Goal: Task Accomplishment & Management: Complete application form

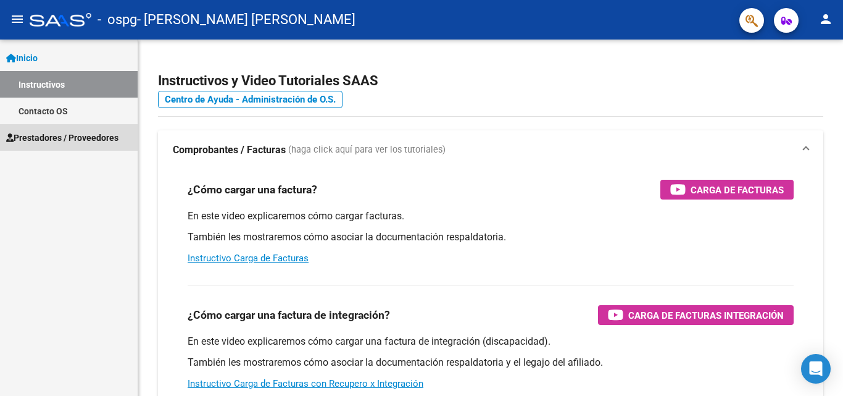
click at [56, 133] on span "Prestadores / Proveedores" at bounding box center [62, 138] width 112 height 14
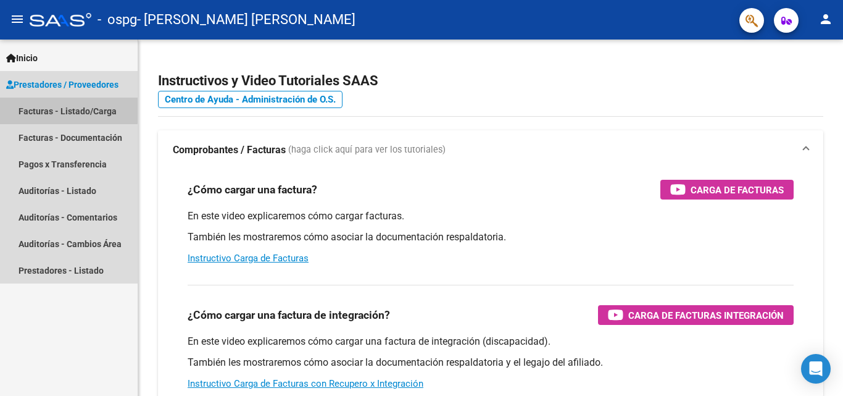
click at [68, 107] on link "Facturas - Listado/Carga" at bounding box center [69, 111] width 138 height 27
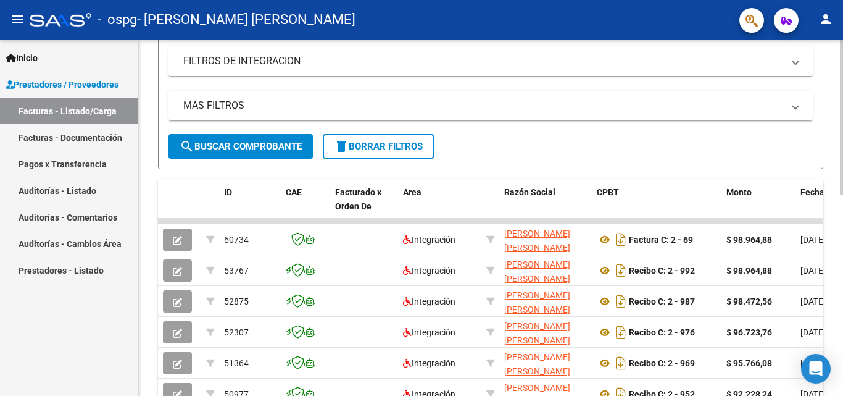
scroll to position [257, 0]
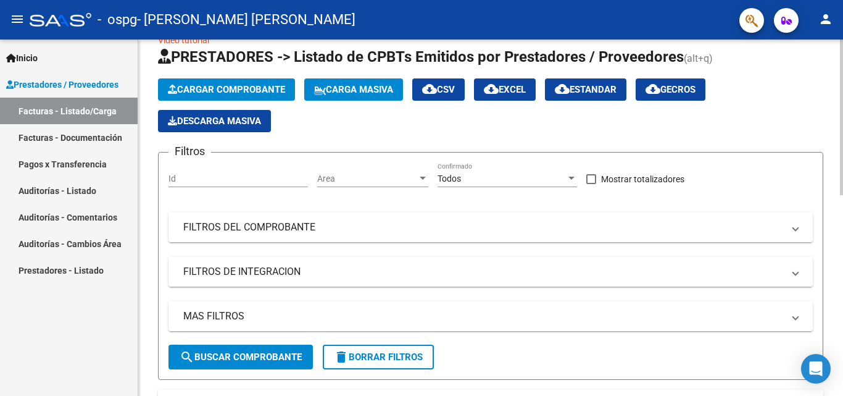
scroll to position [0, 0]
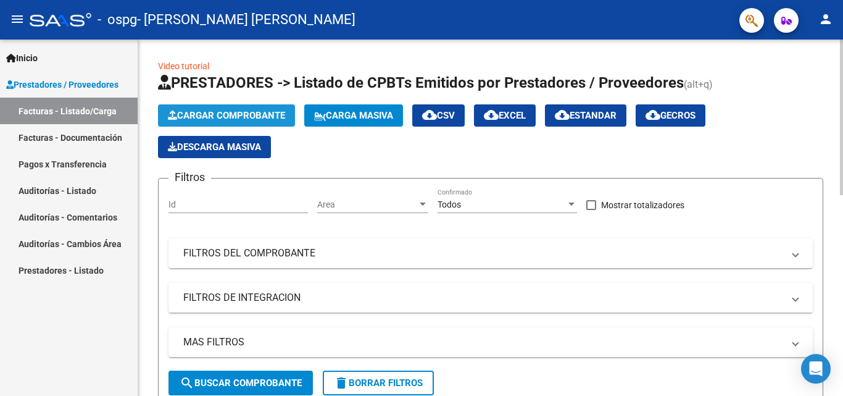
click at [260, 118] on span "Cargar Comprobante" at bounding box center [226, 115] width 117 height 11
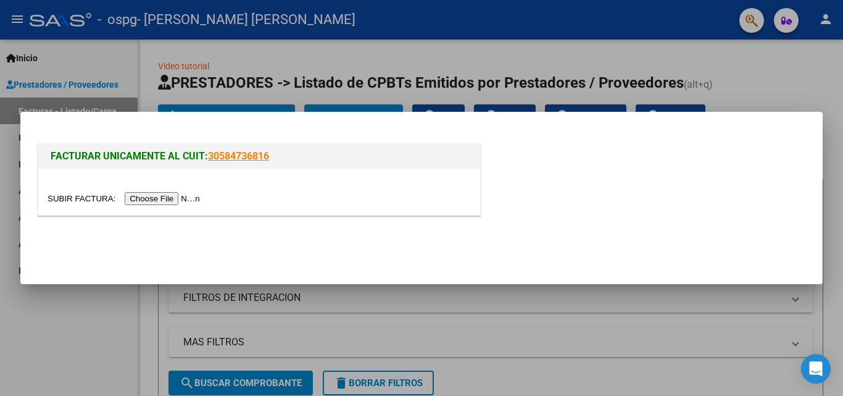
click at [192, 200] on input "file" at bounding box center [126, 198] width 156 height 13
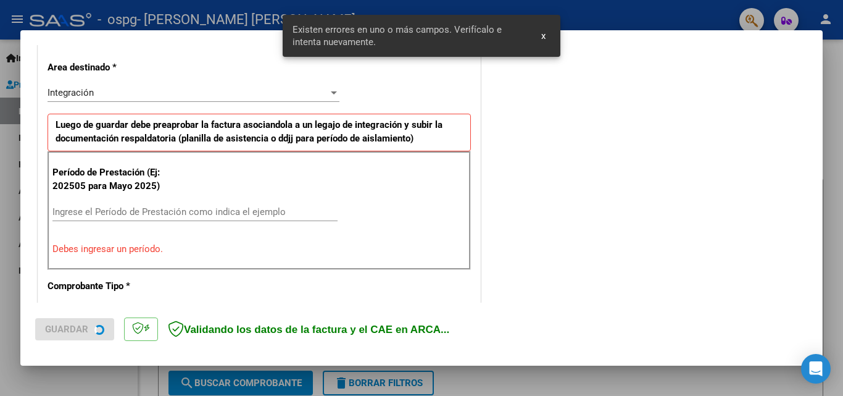
scroll to position [278, 0]
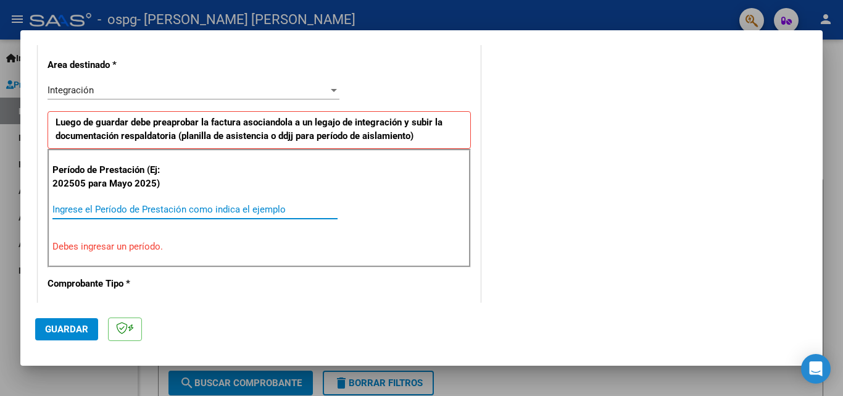
click at [112, 207] on input "Ingrese el Período de Prestación como indica el ejemplo" at bounding box center [194, 209] width 285 height 11
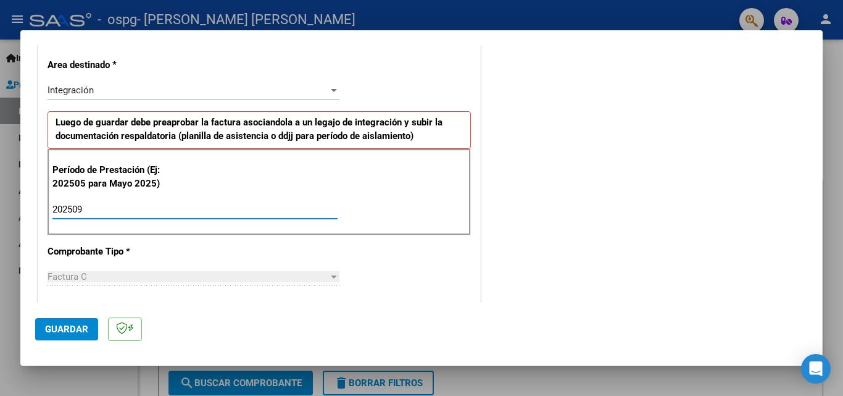
type input "202509"
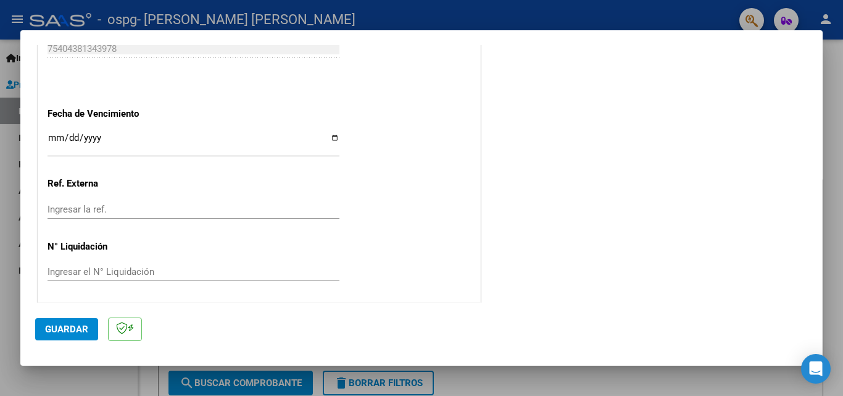
scroll to position [829, 0]
click at [78, 328] on span "Guardar" at bounding box center [66, 328] width 43 height 11
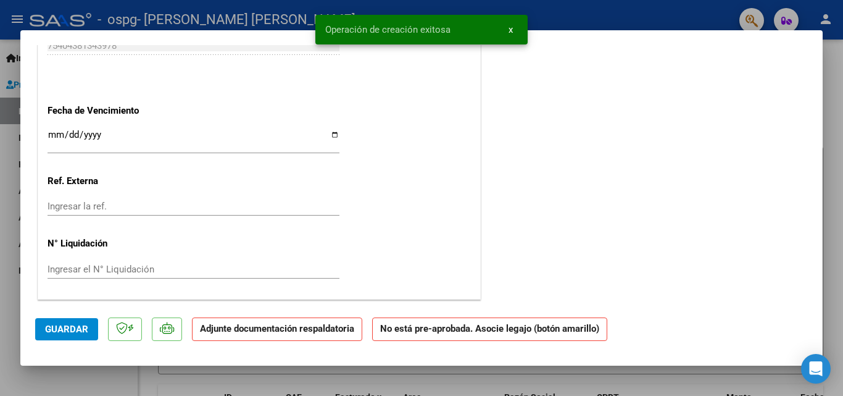
scroll to position [0, 0]
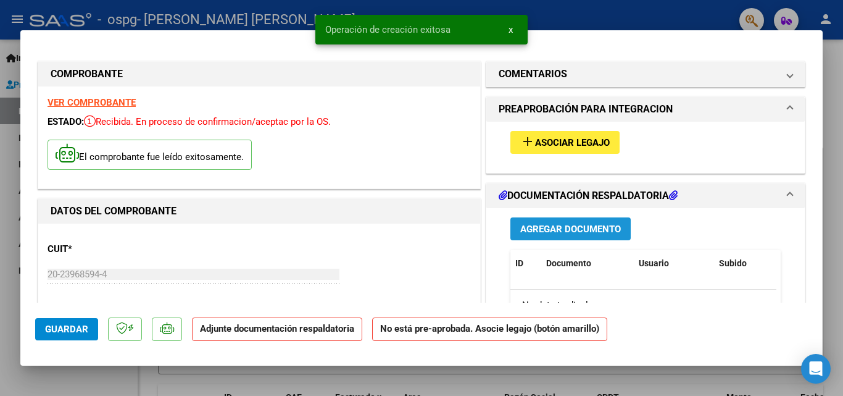
click at [534, 226] on span "Agregar Documento" at bounding box center [570, 228] width 101 height 11
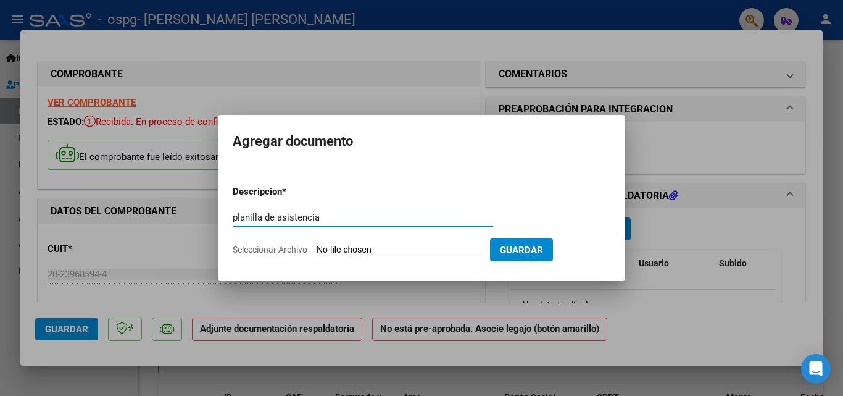
type input "planilla de asistencia"
click at [445, 244] on input "Seleccionar Archivo" at bounding box center [399, 250] width 164 height 12
type input "C:\fakepath\asistencia [PERSON_NAME] [DATE].pdf"
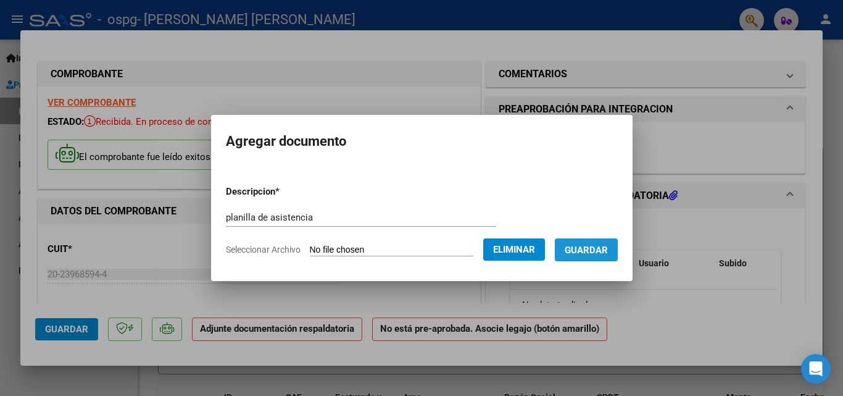
click at [597, 249] on span "Guardar" at bounding box center [586, 249] width 43 height 11
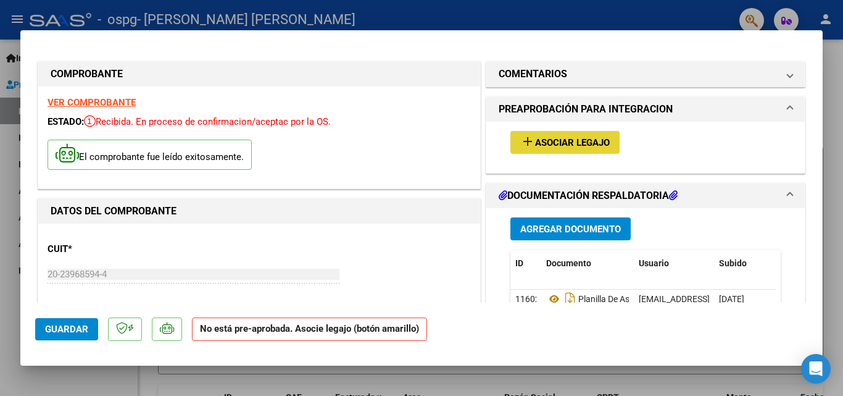
click at [541, 139] on span "Asociar Legajo" at bounding box center [572, 142] width 75 height 11
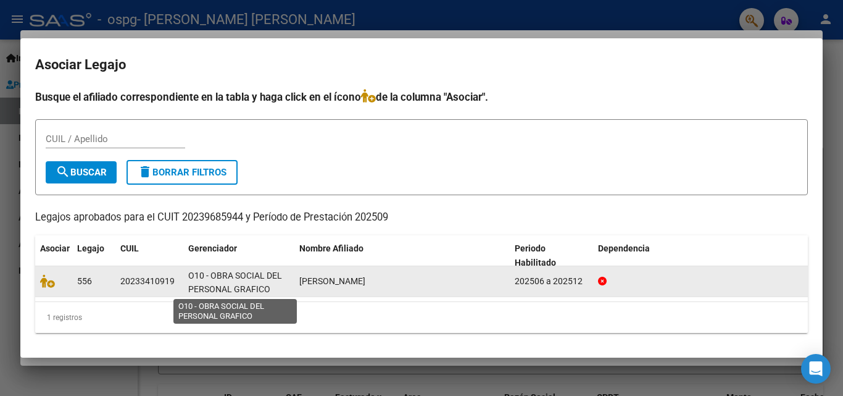
click at [238, 283] on span "O10 - OBRA SOCIAL DEL PERSONAL GRAFICO" at bounding box center [235, 282] width 94 height 24
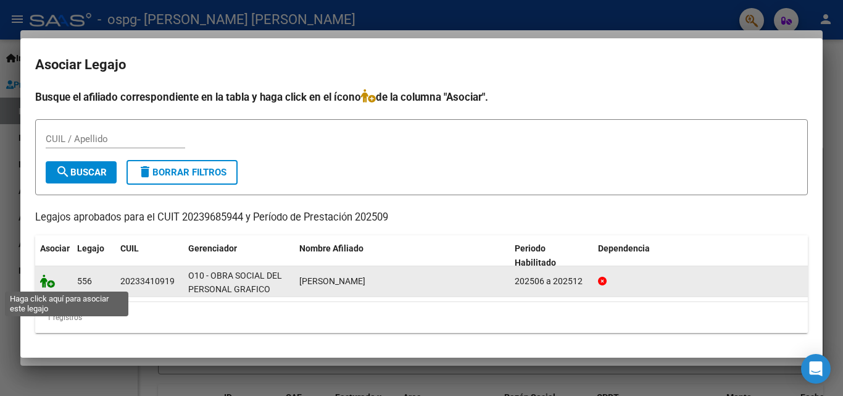
click at [44, 280] on icon at bounding box center [47, 281] width 15 height 14
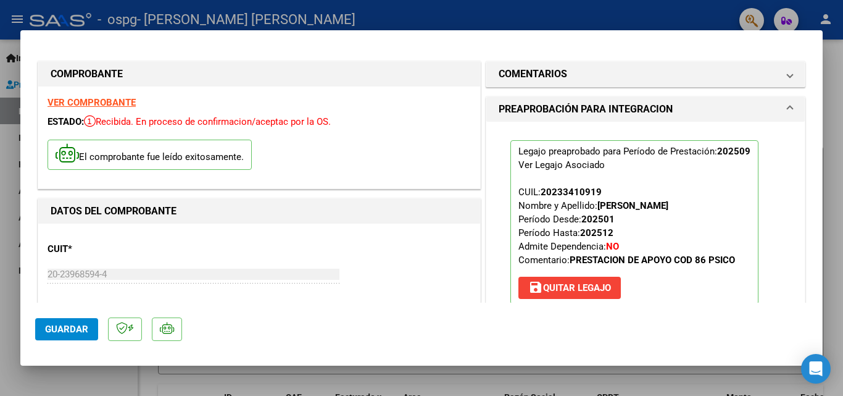
click at [64, 330] on span "Guardar" at bounding box center [66, 328] width 43 height 11
click at [5, 165] on div at bounding box center [421, 198] width 843 height 396
